Goal: Information Seeking & Learning: Learn about a topic

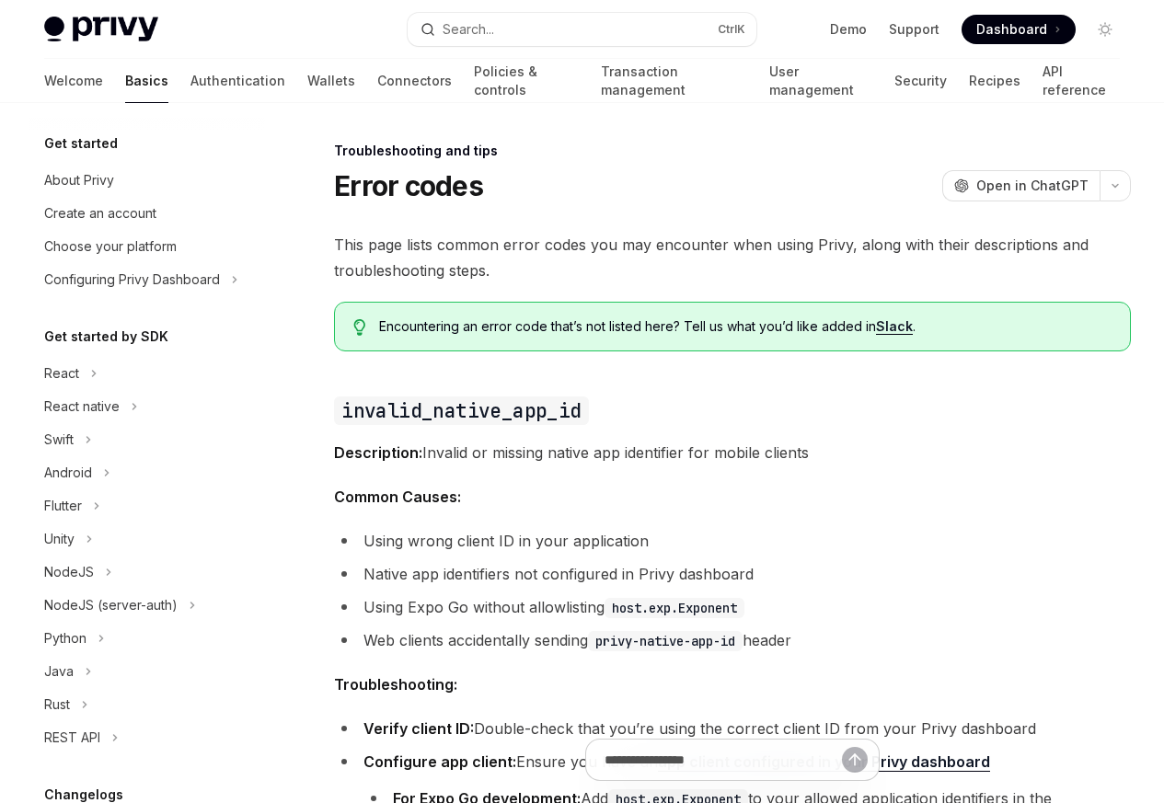
scroll to position [241, 0]
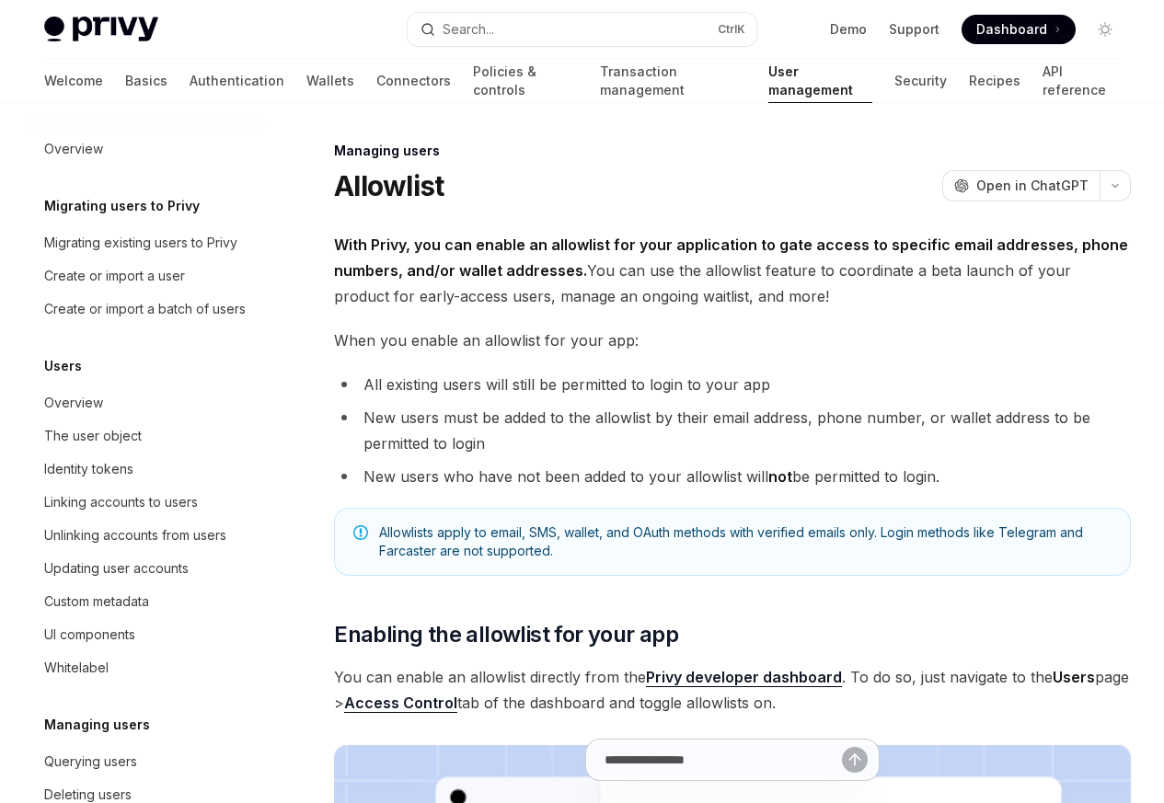
scroll to position [259, 0]
